Goal: Task Accomplishment & Management: Manage account settings

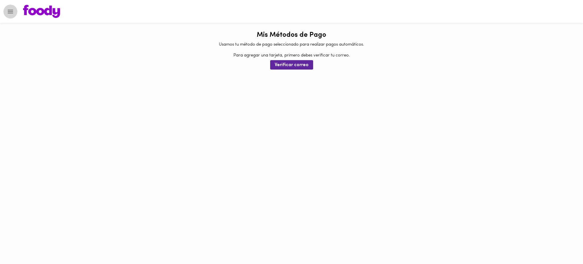
click at [10, 13] on icon "Menu" at bounding box center [10, 11] width 7 height 7
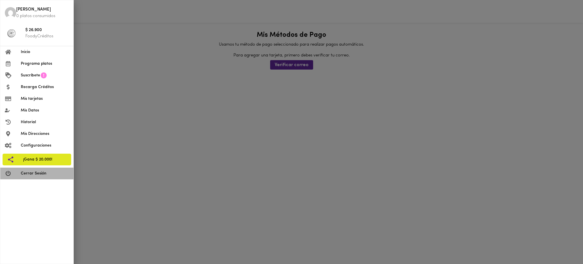
click at [42, 173] on span "Cerrar Sesión" at bounding box center [45, 173] width 48 height 6
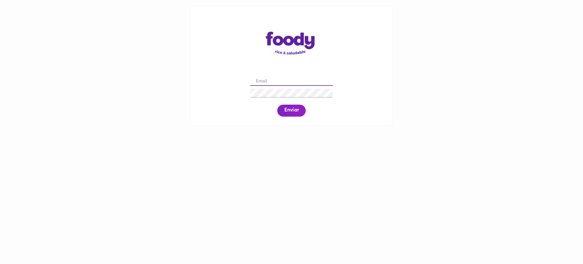
click at [271, 84] on input "email" at bounding box center [291, 81] width 83 height 9
paste input "[EMAIL_ADDRESS][DOMAIN_NAME]"
type input "[EMAIL_ADDRESS][DOMAIN_NAME]"
click at [291, 111] on span "Enviar" at bounding box center [291, 110] width 15 height 6
